Goal: Task Accomplishment & Management: Manage account settings

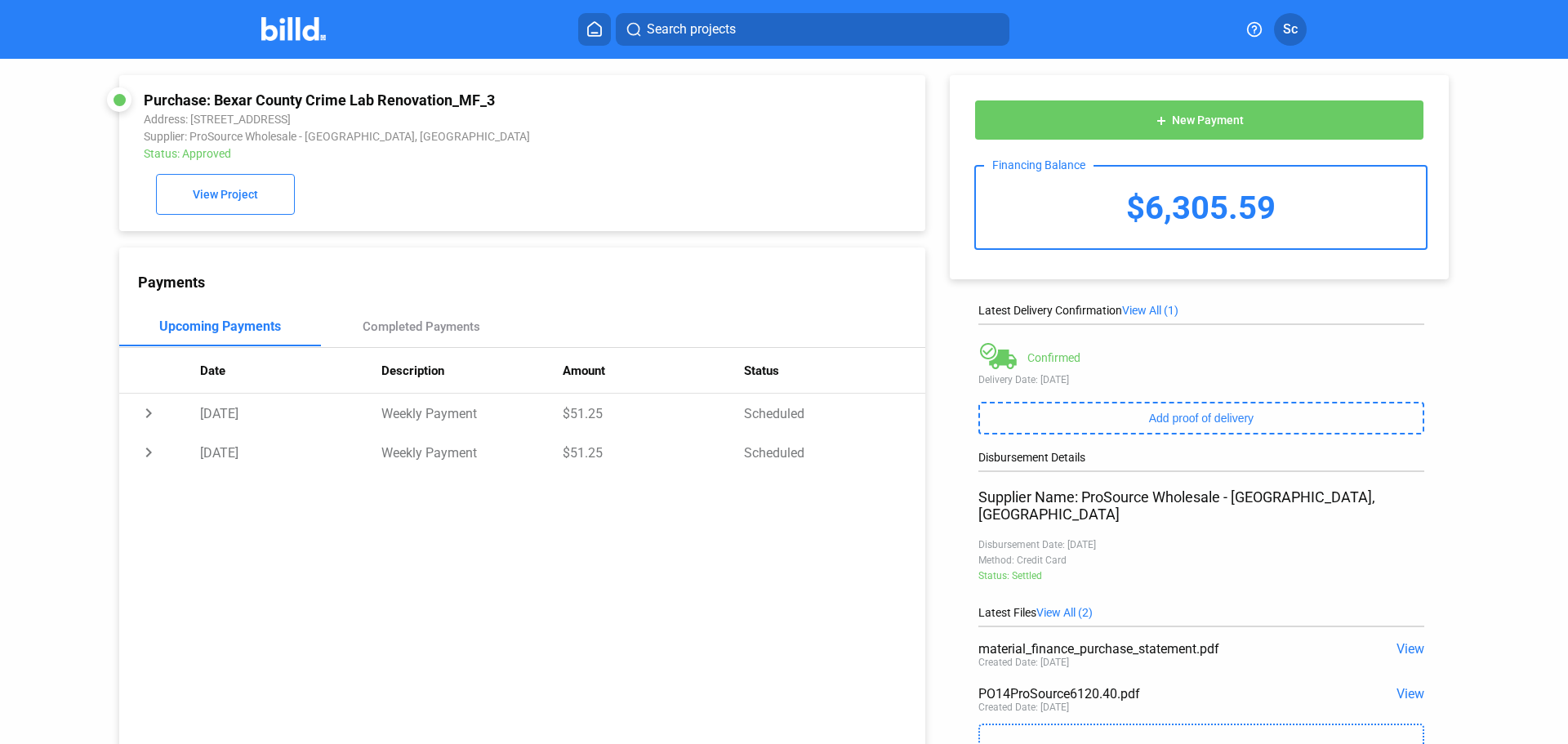
click at [287, 33] on img at bounding box center [293, 29] width 65 height 24
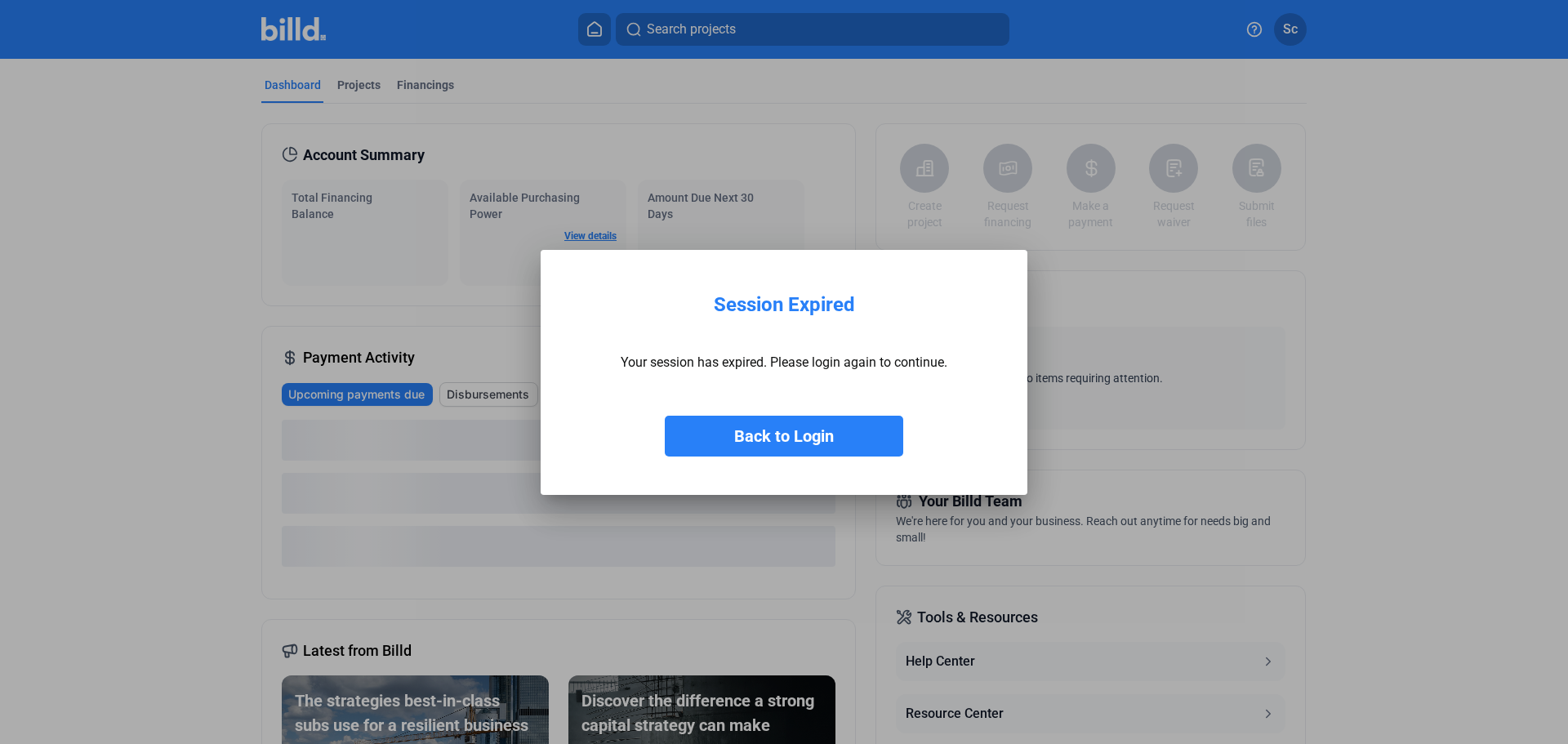
click at [831, 446] on button "Back to Login" at bounding box center [784, 437] width 239 height 41
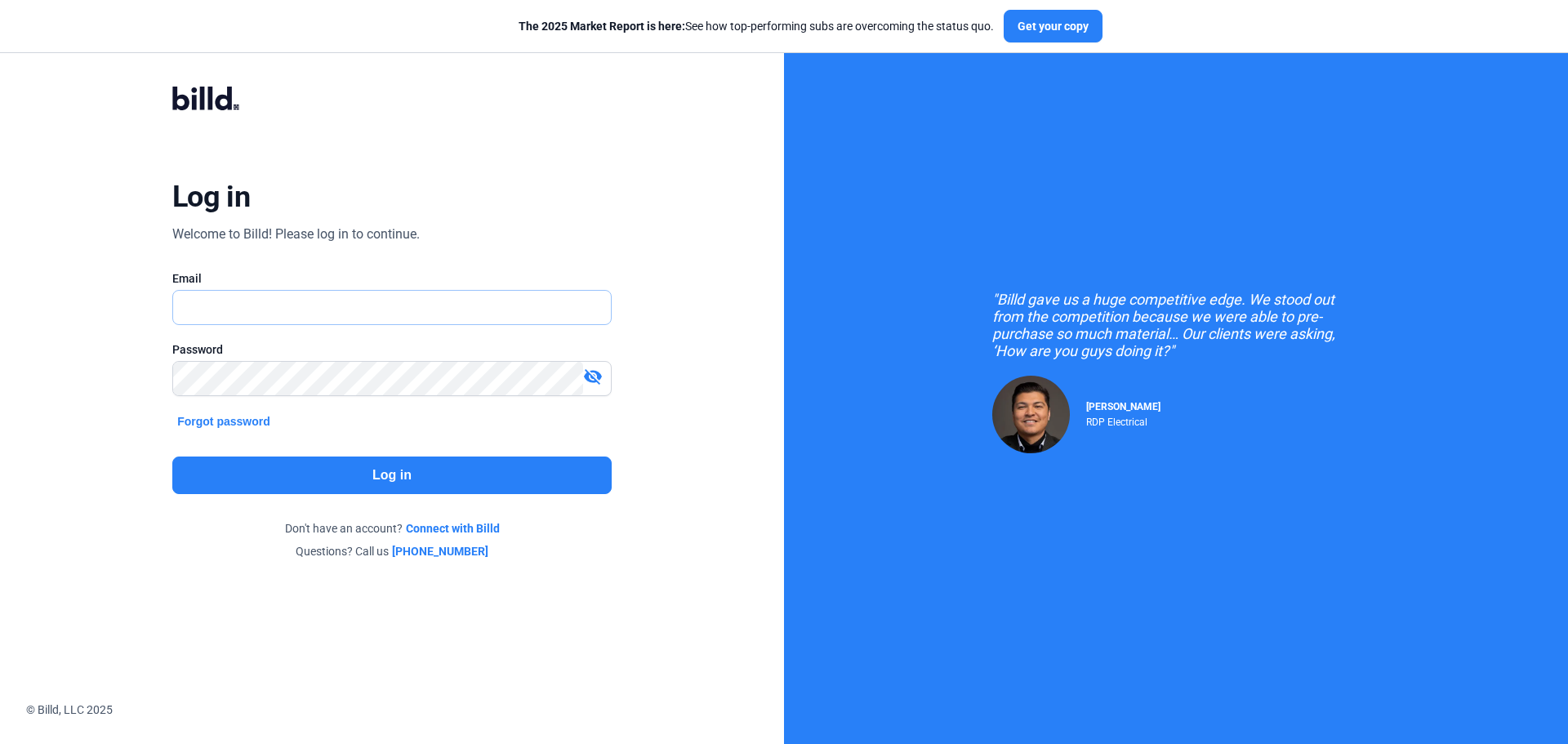
click at [202, 322] on input "text" at bounding box center [383, 307] width 420 height 34
type input "[EMAIL_ADDRESS][DOMAIN_NAME]"
click at [507, 473] on button "Log in" at bounding box center [392, 476] width 440 height 38
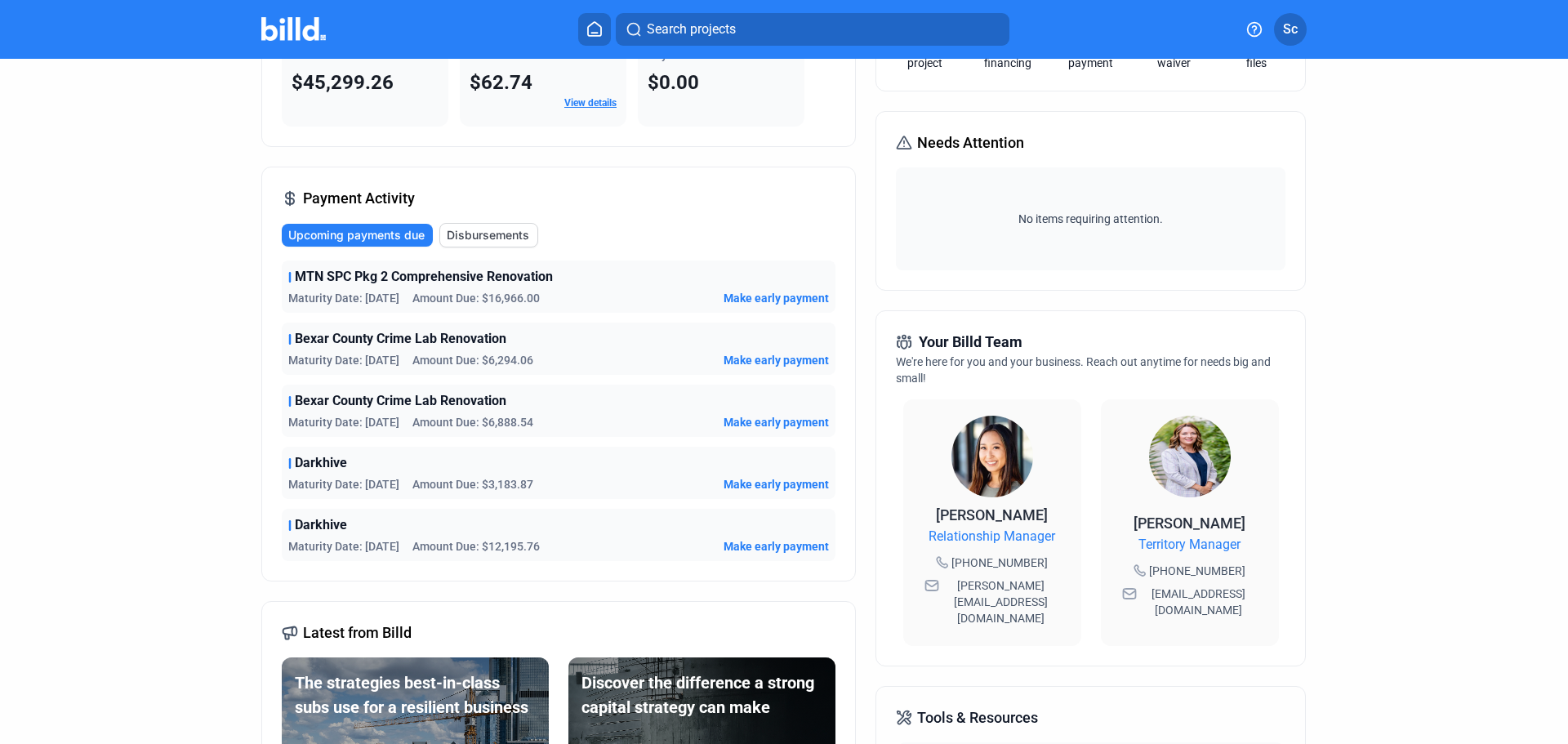
scroll to position [190, 0]
